Goal: Task Accomplishment & Management: Use online tool/utility

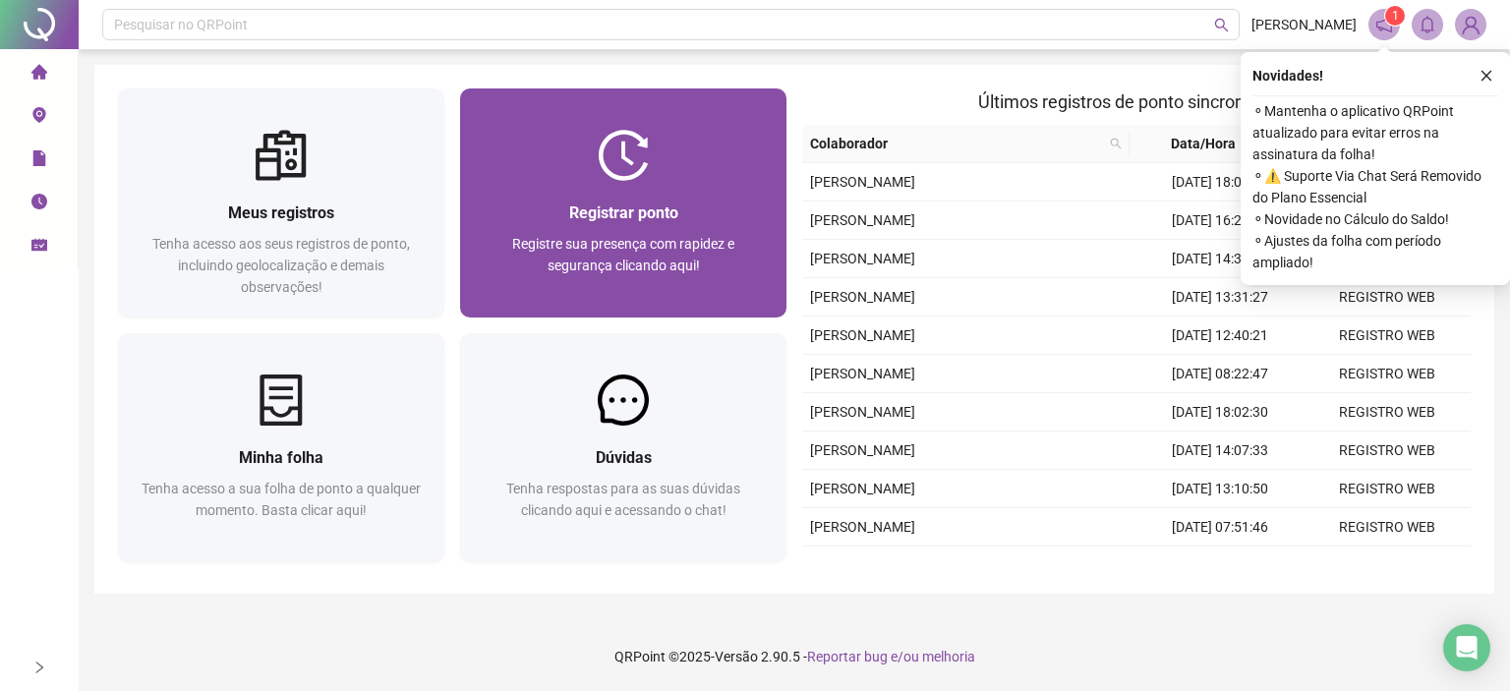
click at [625, 236] on span "Registre sua presença com rapidez e segurança clicando aqui!" at bounding box center [623, 254] width 222 height 37
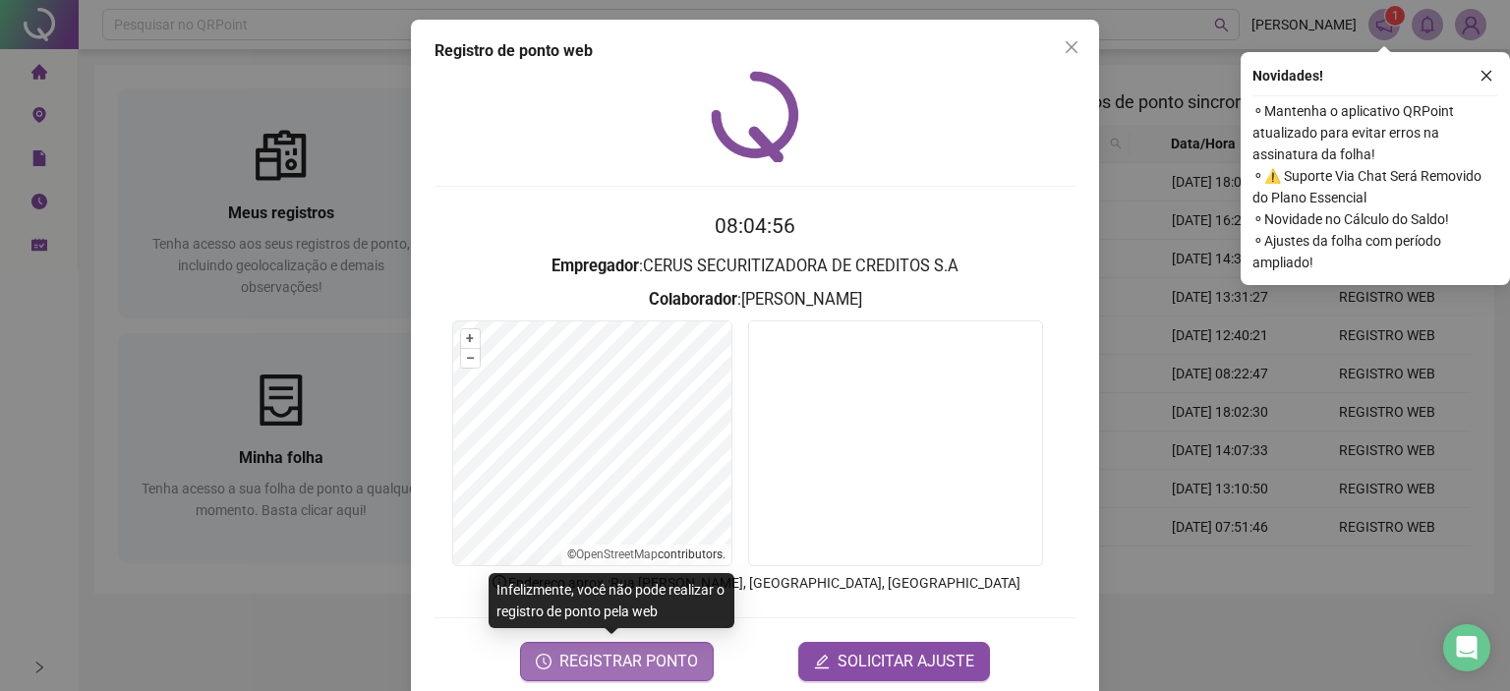
click at [653, 666] on span "REGISTRAR PONTO" at bounding box center [628, 662] width 139 height 24
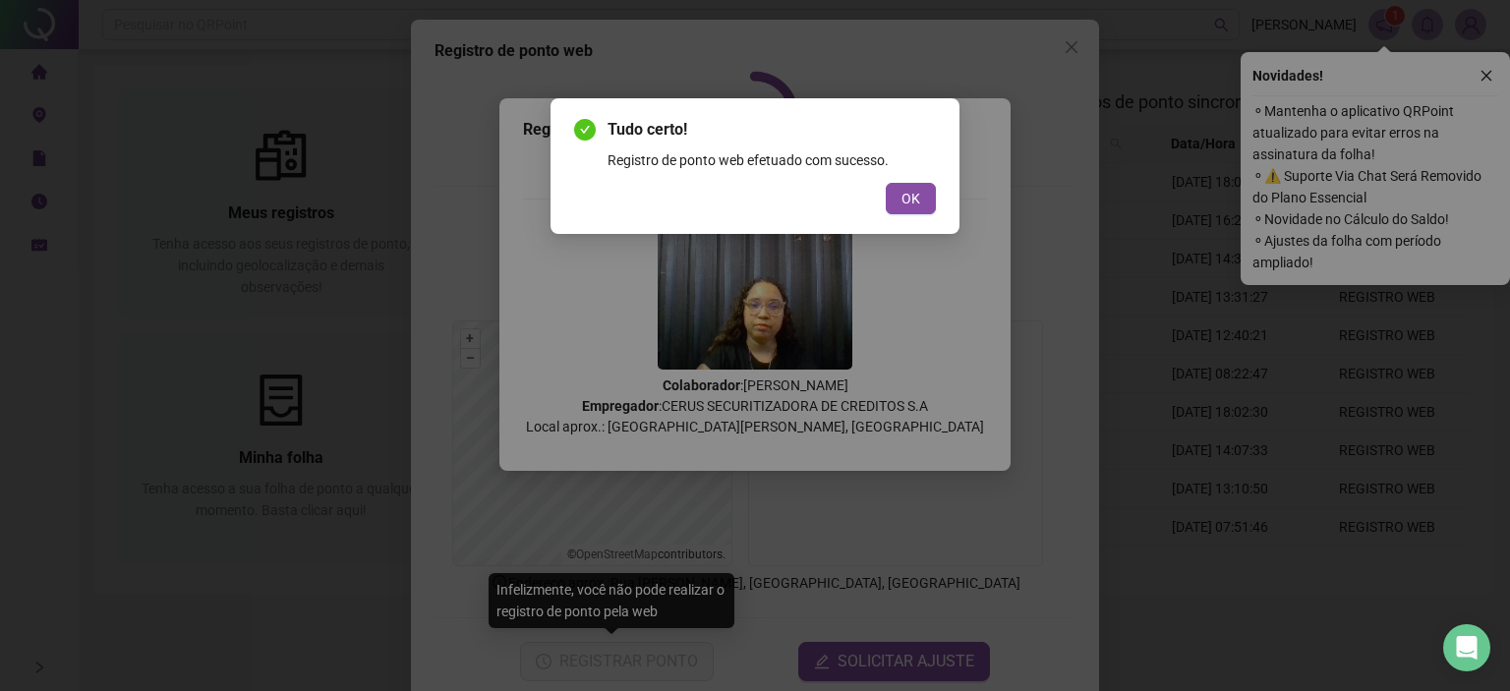
click at [924, 206] on button "OK" at bounding box center [911, 198] width 50 height 31
